Goal: Transaction & Acquisition: Purchase product/service

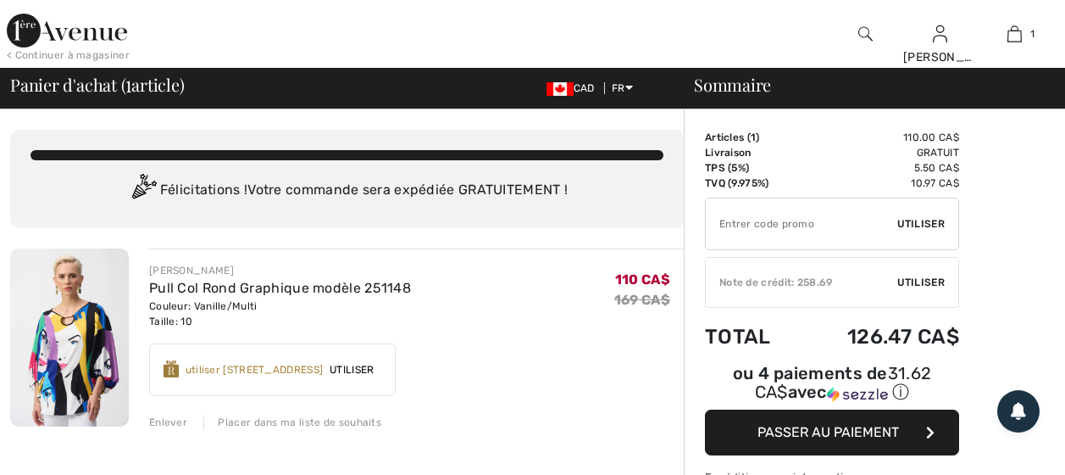
click at [807, 409] on button "Passer au paiement" at bounding box center [832, 432] width 254 height 46
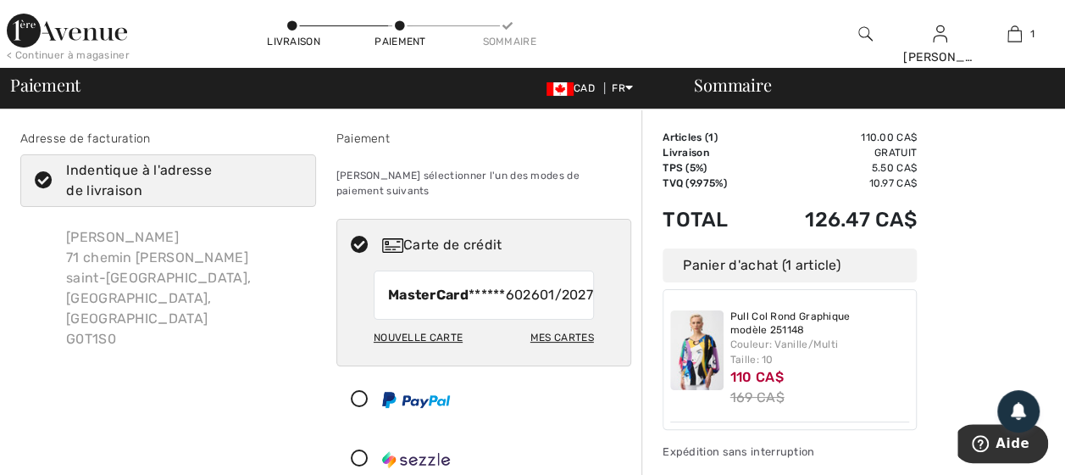
click at [394, 238] on img at bounding box center [392, 245] width 21 height 14
radio input "true"
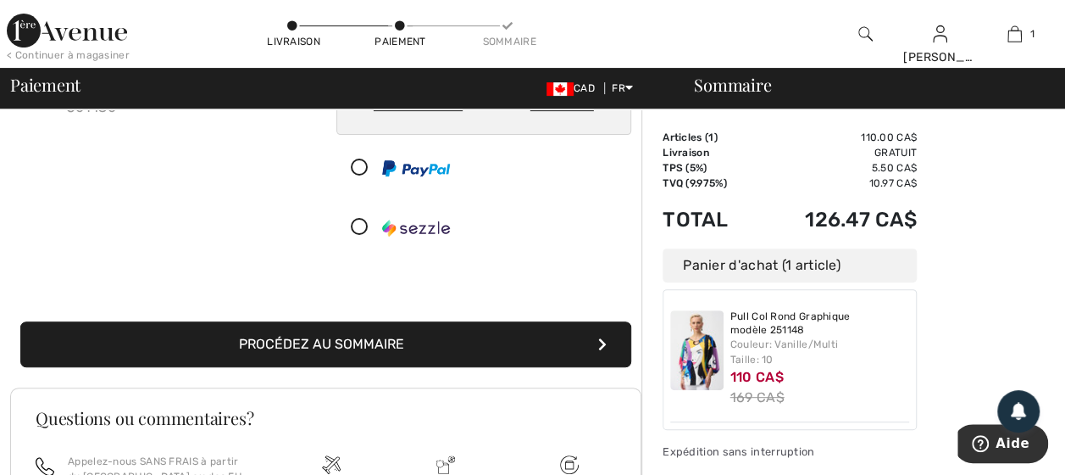
scroll to position [254, 0]
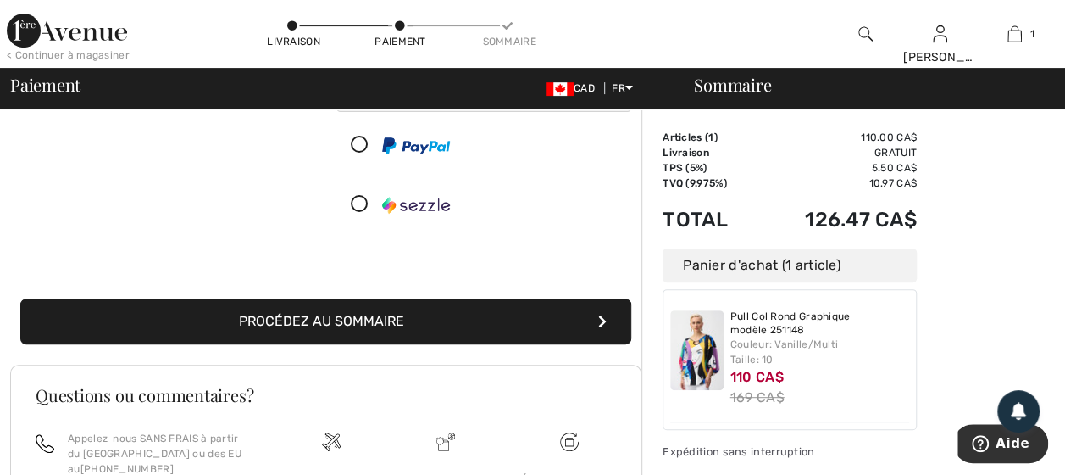
click at [473, 314] on button "Procédez au sommaire" at bounding box center [325, 321] width 611 height 46
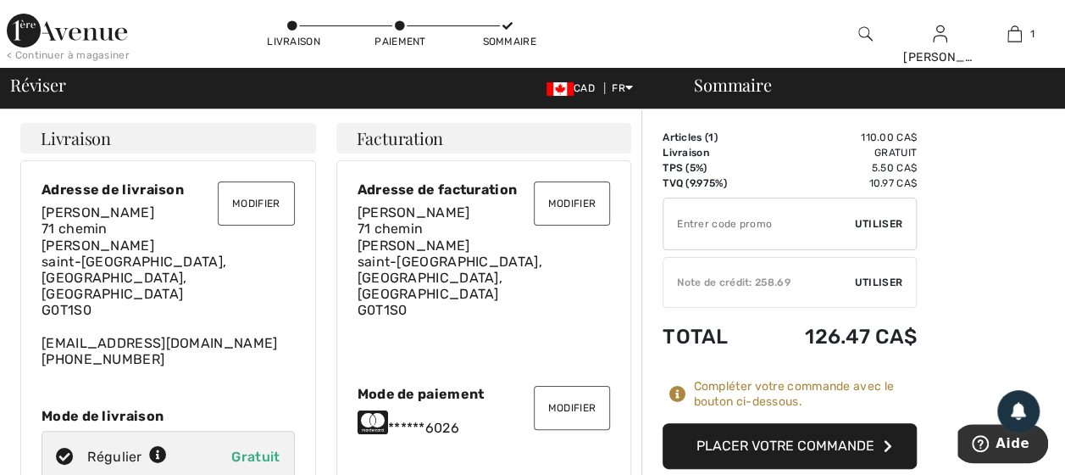
click at [753, 446] on button "Placer votre commande" at bounding box center [790, 446] width 254 height 46
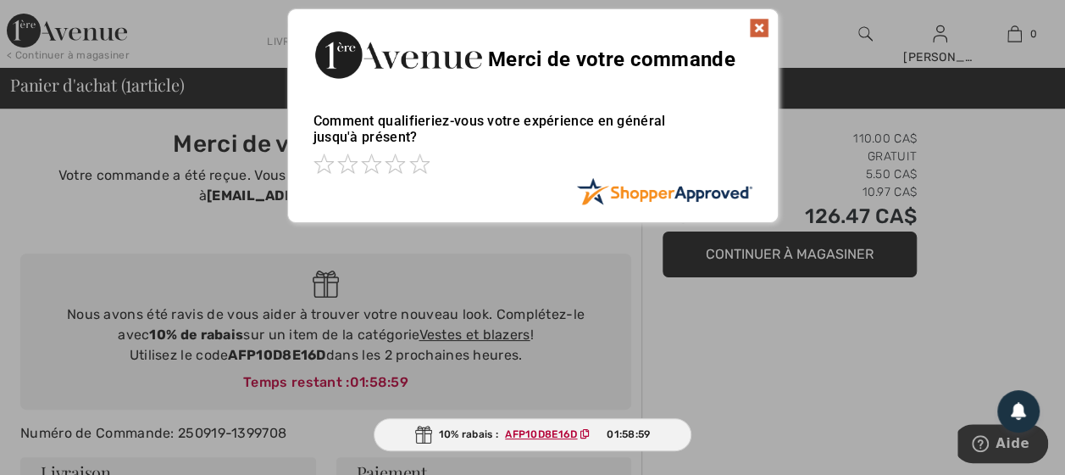
click at [427, 337] on div at bounding box center [532, 237] width 1065 height 475
click at [429, 334] on div at bounding box center [532, 237] width 1065 height 475
click at [756, 29] on img at bounding box center [759, 28] width 20 height 20
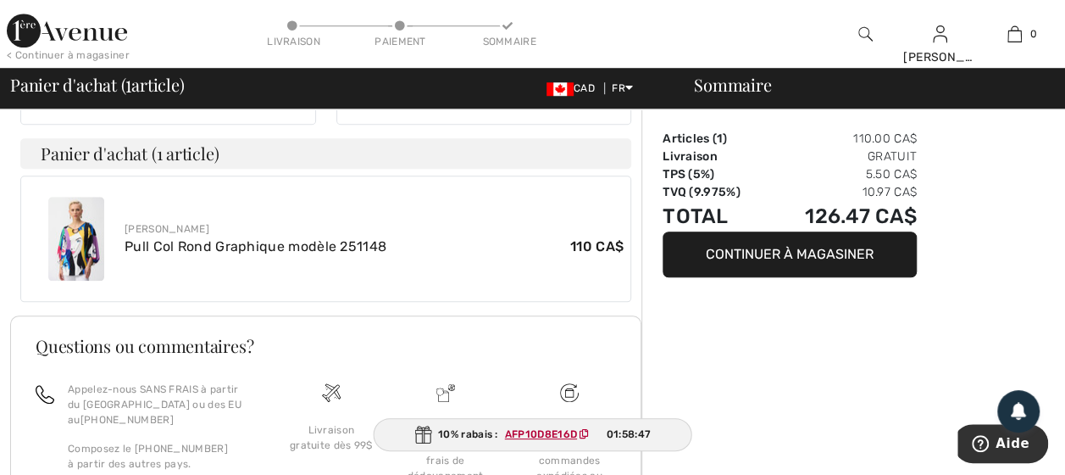
scroll to position [740, 0]
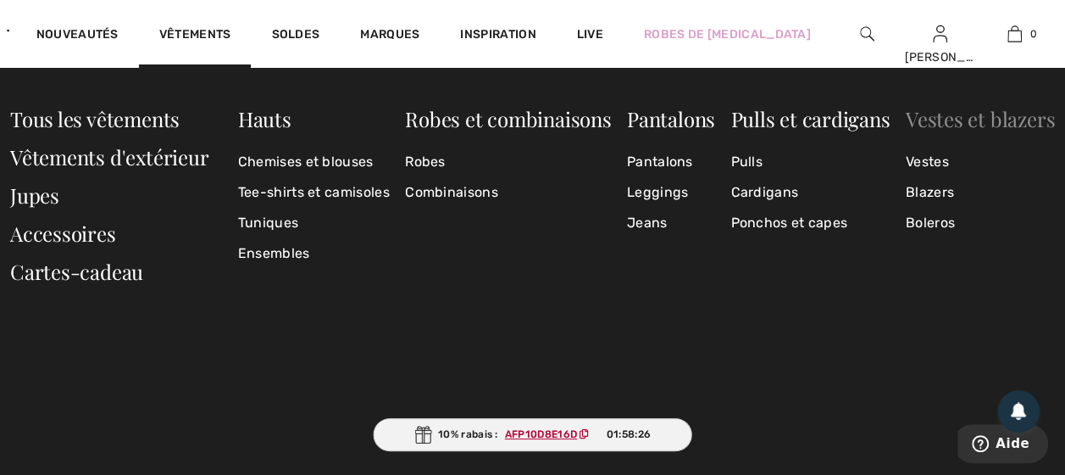
click at [939, 121] on link "Vestes et blazers" at bounding box center [980, 118] width 149 height 27
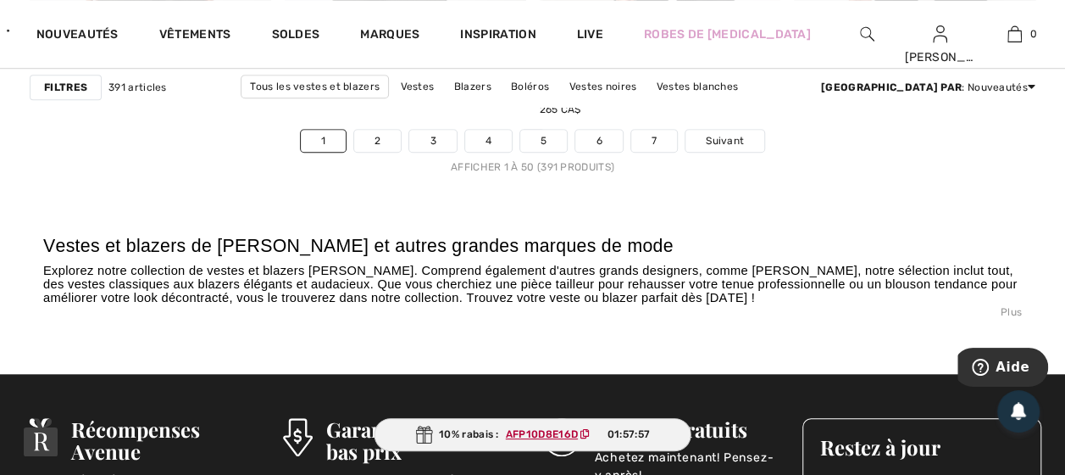
scroll to position [7033, 0]
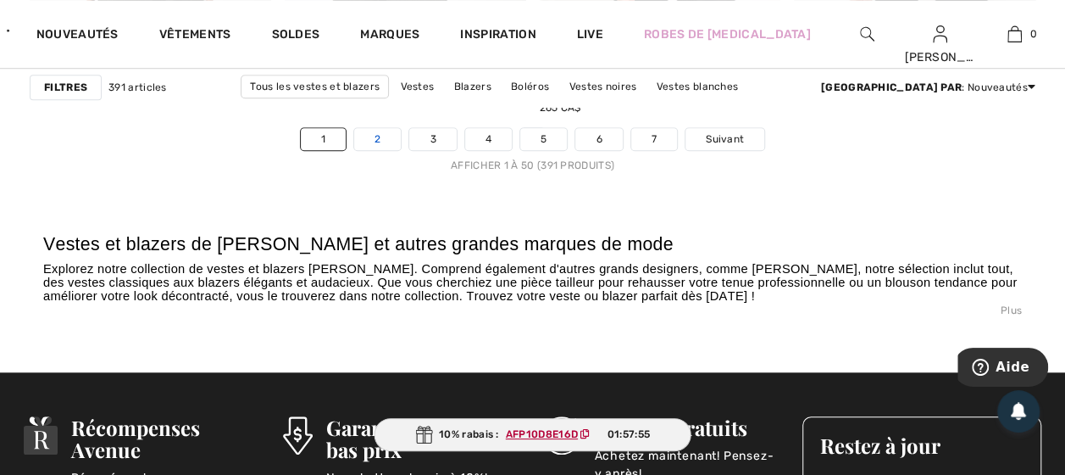
click at [380, 134] on link "2" at bounding box center [377, 139] width 47 height 22
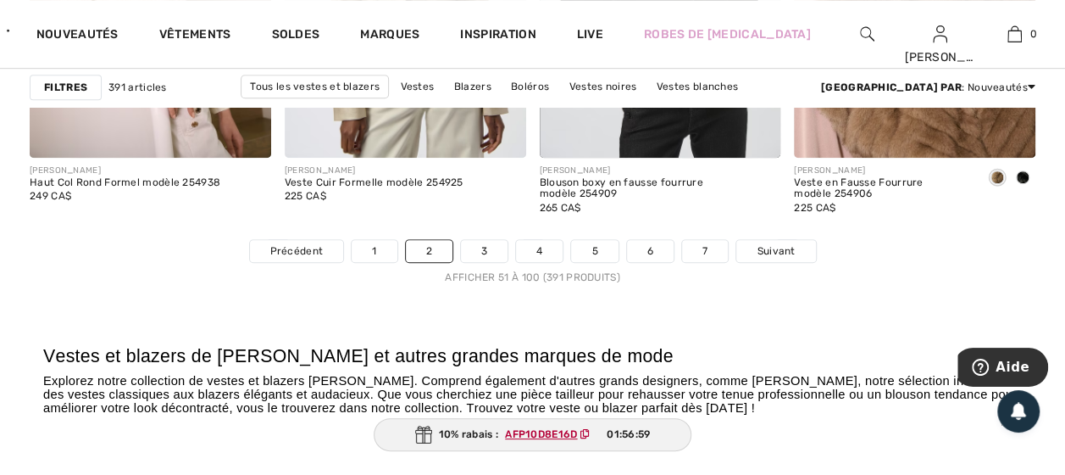
scroll to position [6948, 0]
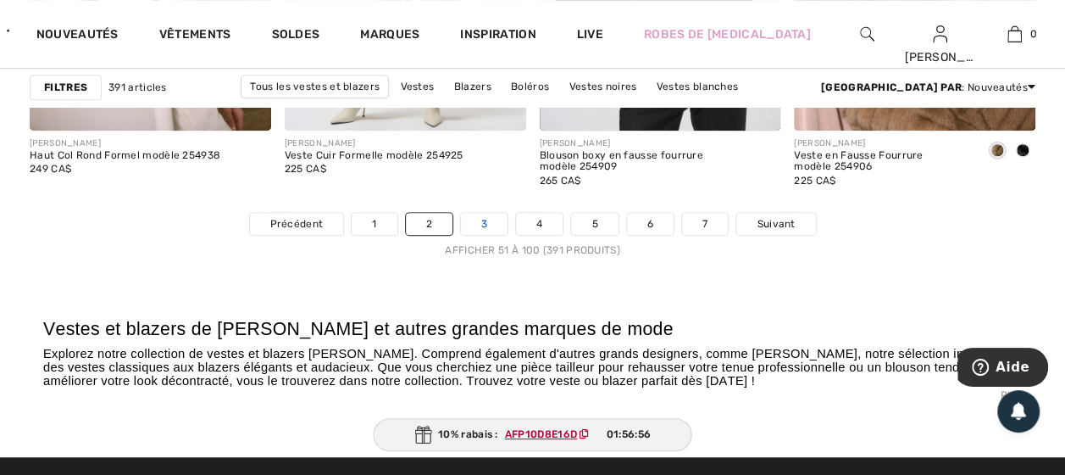
click at [476, 214] on link "3" at bounding box center [484, 224] width 47 height 22
click at [485, 219] on link "3" at bounding box center [484, 224] width 47 height 22
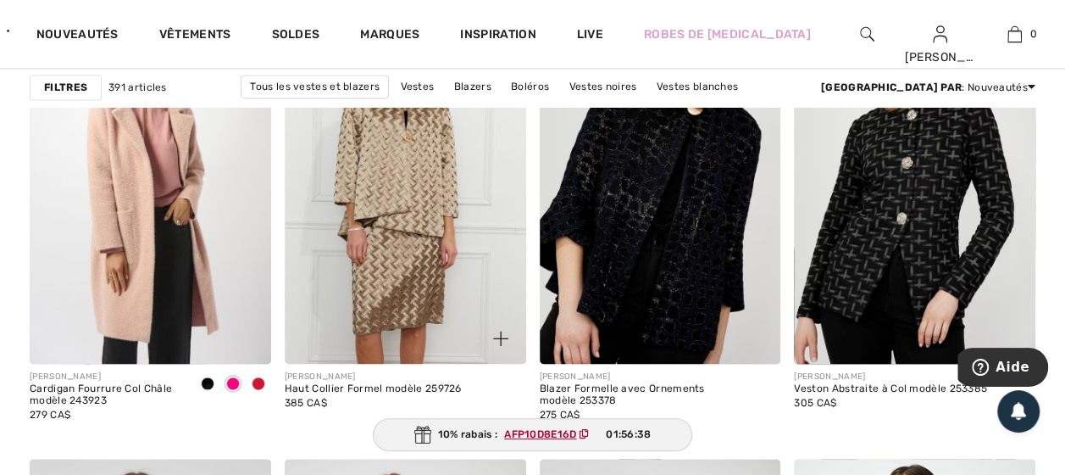
scroll to position [1186, 0]
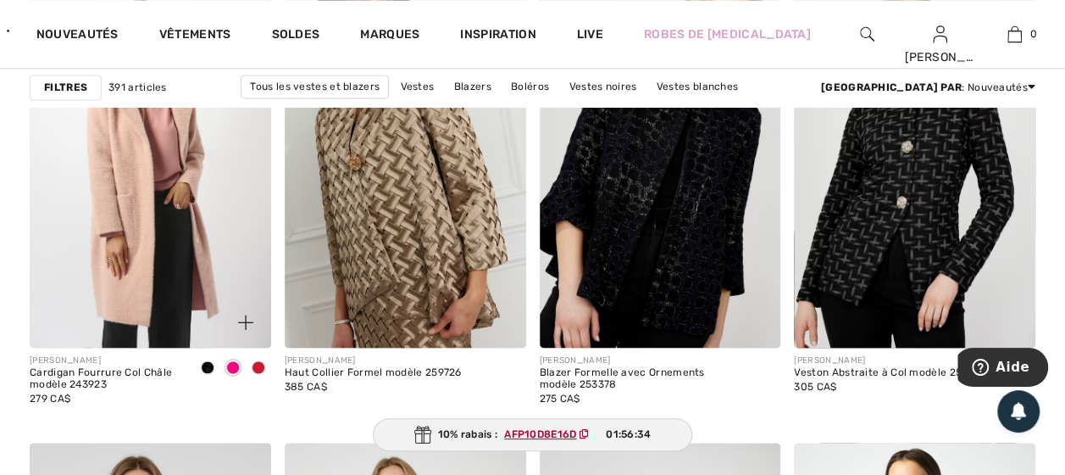
click at [259, 365] on span at bounding box center [259, 367] width 14 height 14
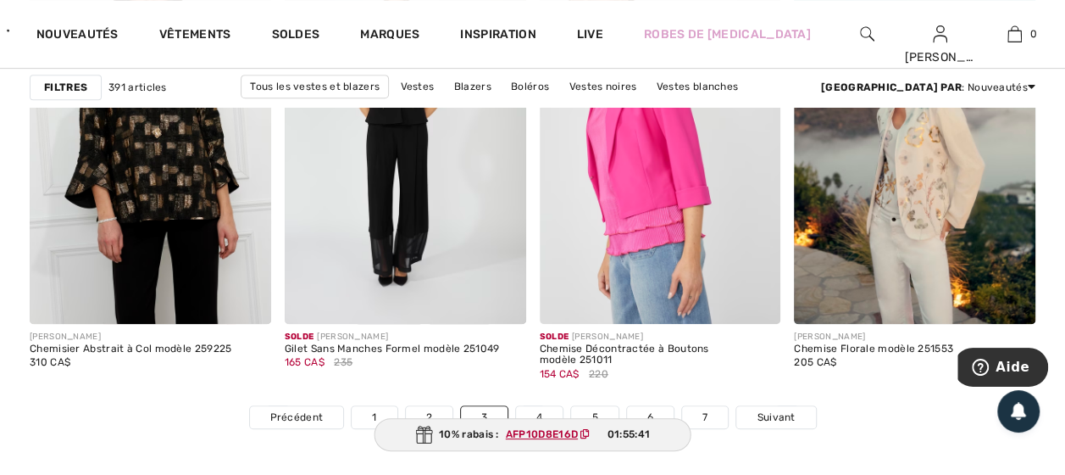
scroll to position [6779, 0]
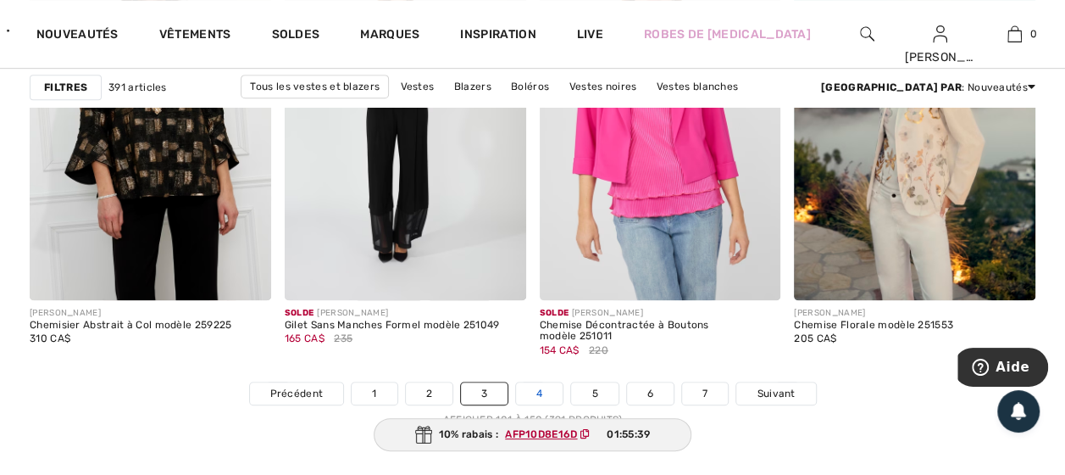
click at [532, 387] on link "4" at bounding box center [539, 393] width 47 height 22
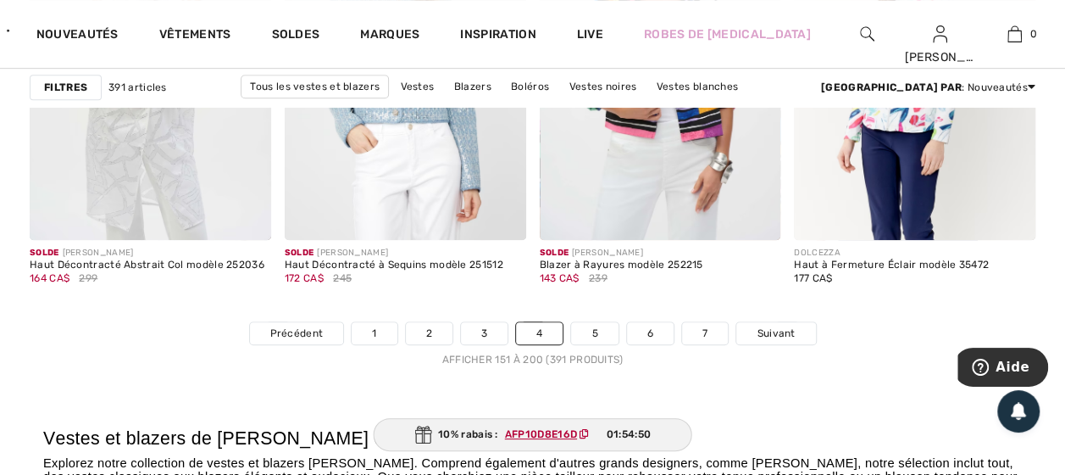
scroll to position [6864, 0]
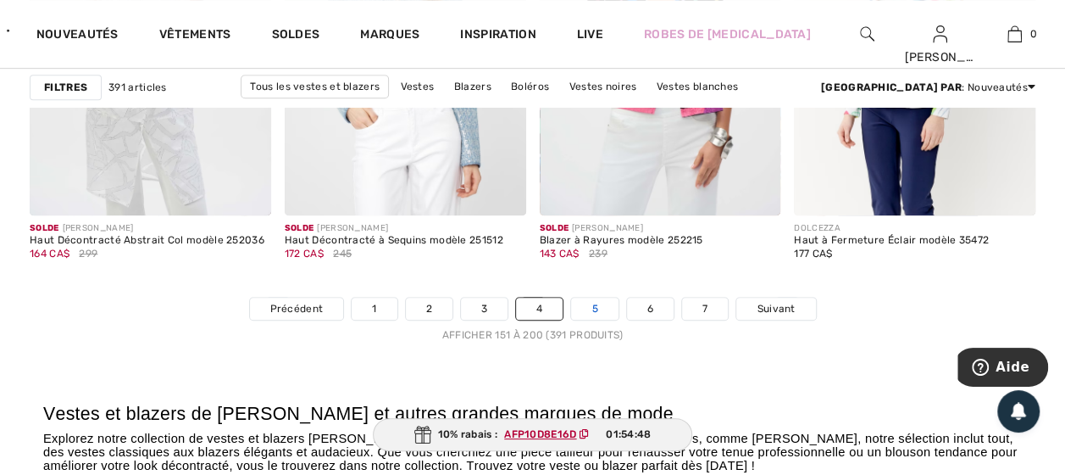
click at [590, 308] on link "5" at bounding box center [594, 308] width 47 height 22
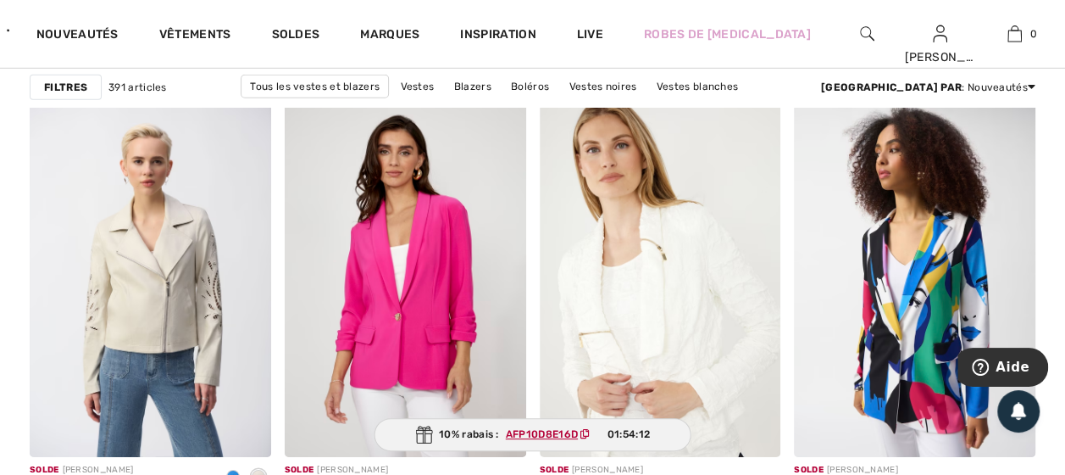
scroll to position [5762, 0]
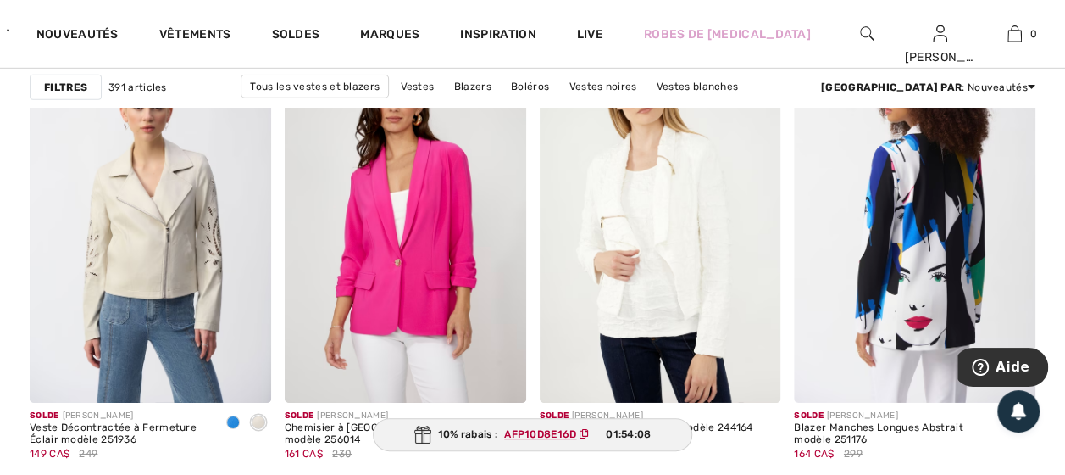
click at [930, 298] on img at bounding box center [914, 222] width 241 height 362
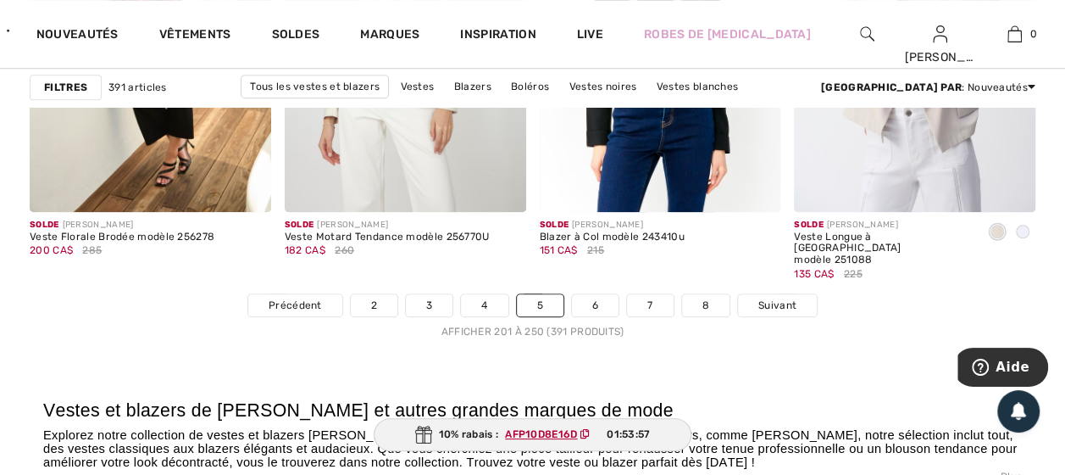
scroll to position [7032, 0]
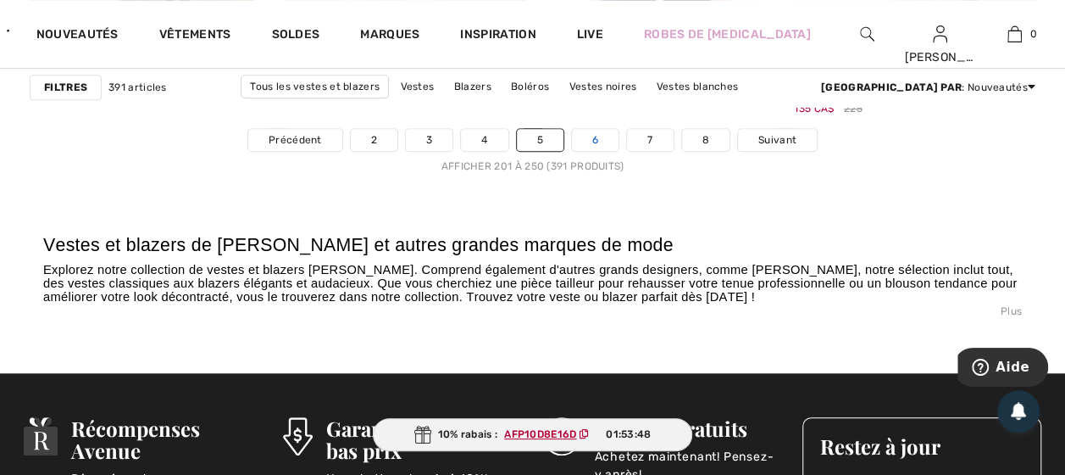
click at [598, 134] on link "6" at bounding box center [595, 140] width 47 height 22
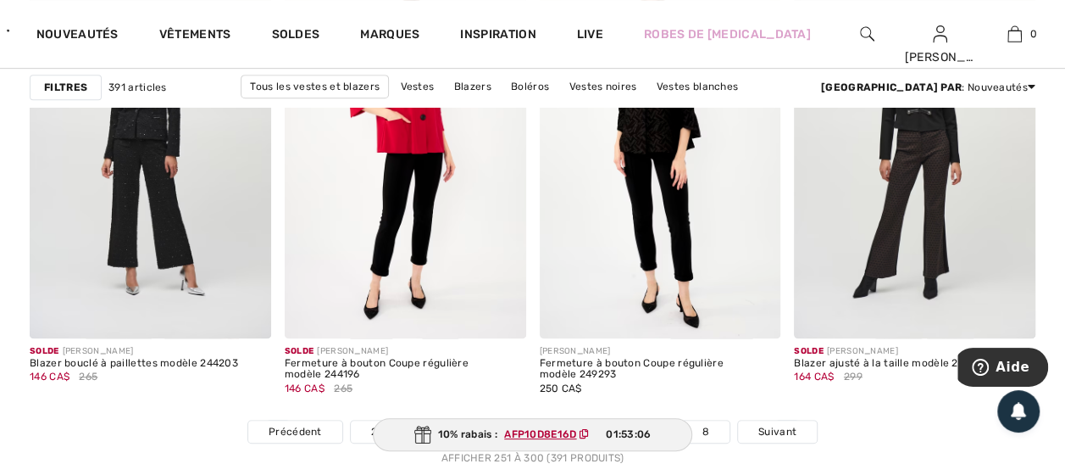
scroll to position [7033, 0]
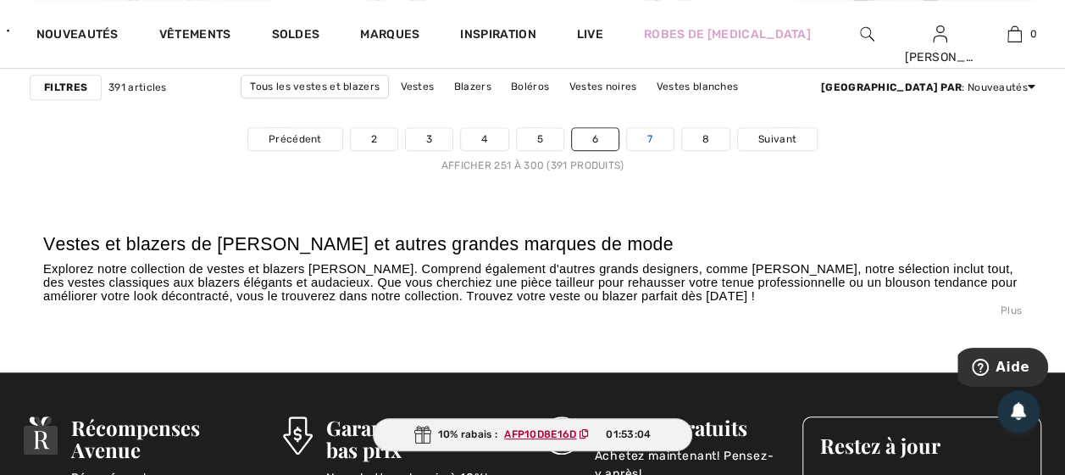
click at [651, 136] on link "7" at bounding box center [650, 139] width 46 height 22
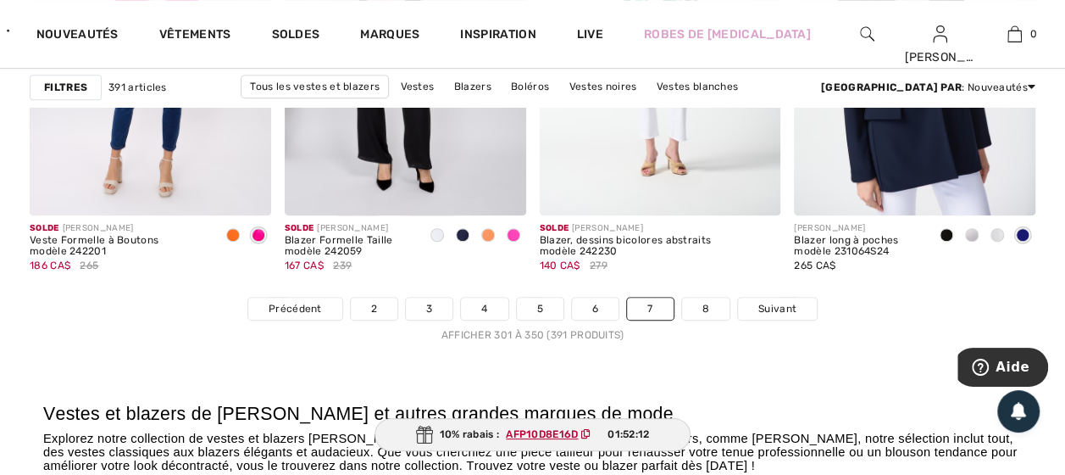
scroll to position [6948, 0]
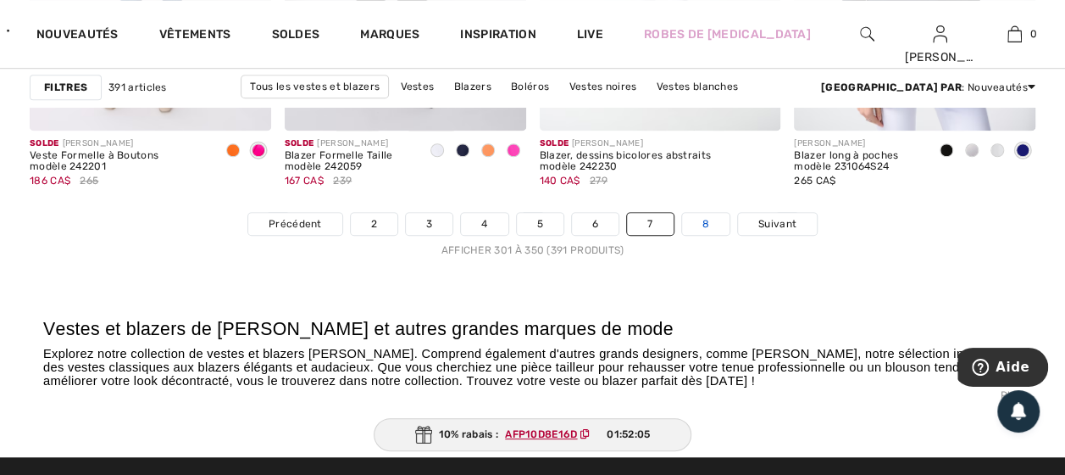
click at [702, 215] on link "8" at bounding box center [705, 224] width 47 height 22
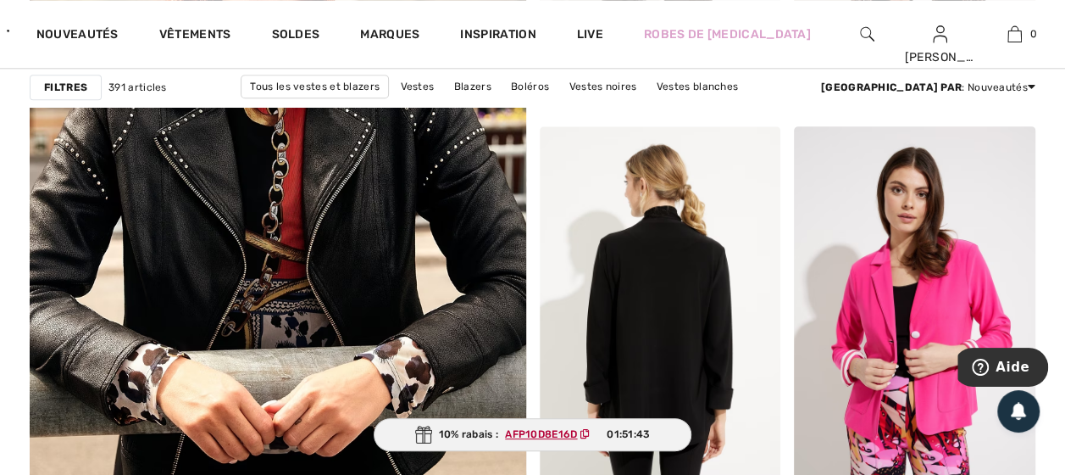
scroll to position [4152, 0]
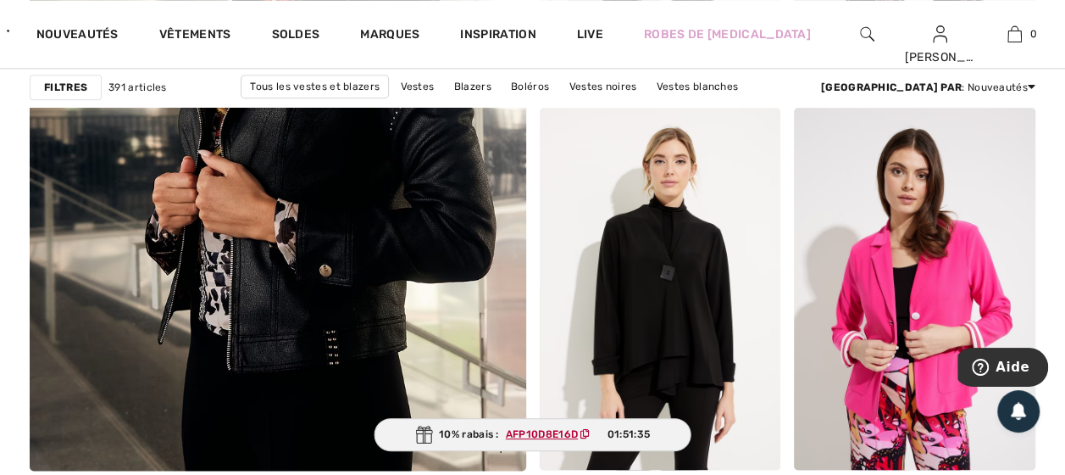
click at [368, 270] on img at bounding box center [278, 96] width 596 height 893
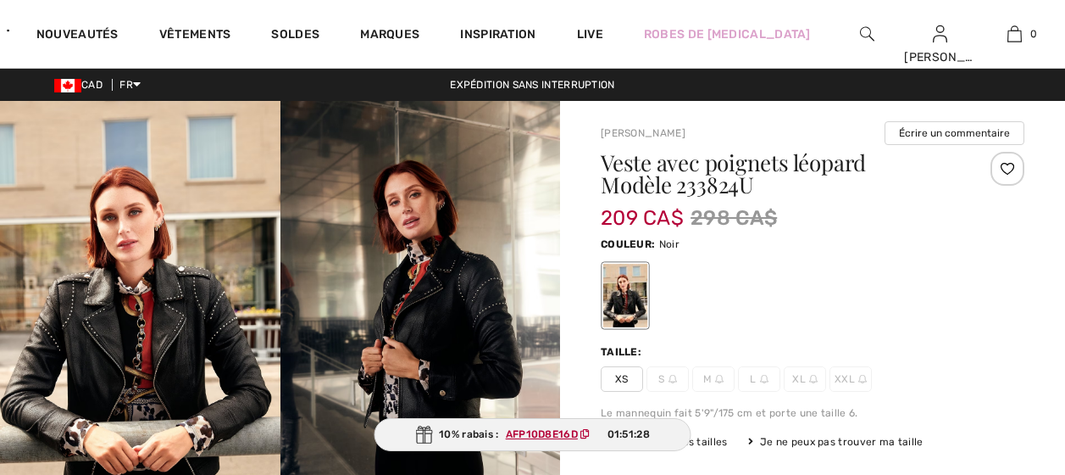
scroll to position [85, 0]
